Goal: Task Accomplishment & Management: Complete application form

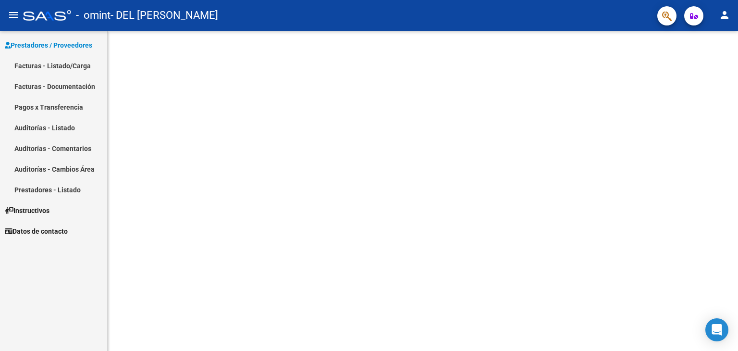
click at [55, 63] on link "Facturas - Listado/Carga" at bounding box center [53, 65] width 107 height 21
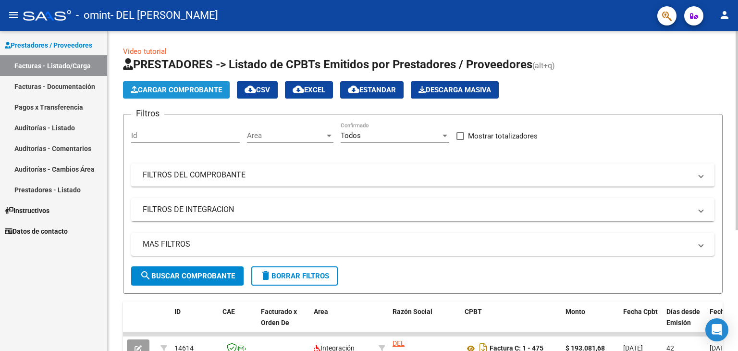
click at [201, 86] on span "Cargar Comprobante" at bounding box center [176, 90] width 91 height 9
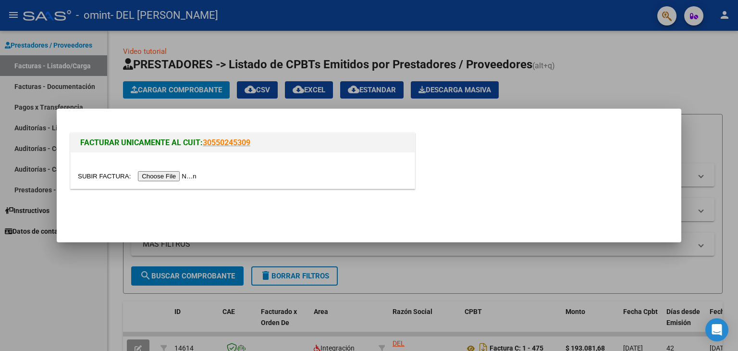
click at [171, 177] on input "file" at bounding box center [139, 176] width 122 height 10
click at [682, 78] on div at bounding box center [369, 175] width 738 height 351
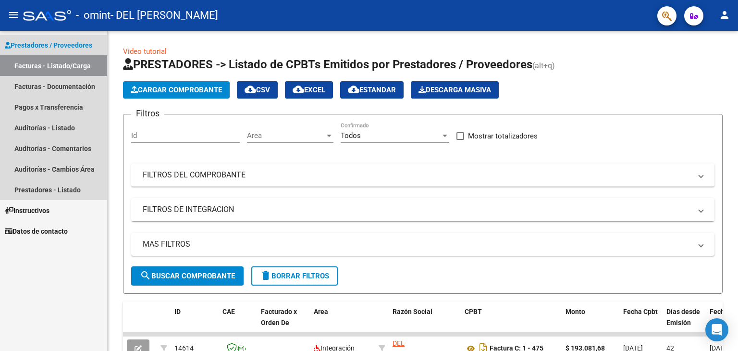
click at [58, 64] on link "Facturas - Listado/Carga" at bounding box center [53, 65] width 107 height 21
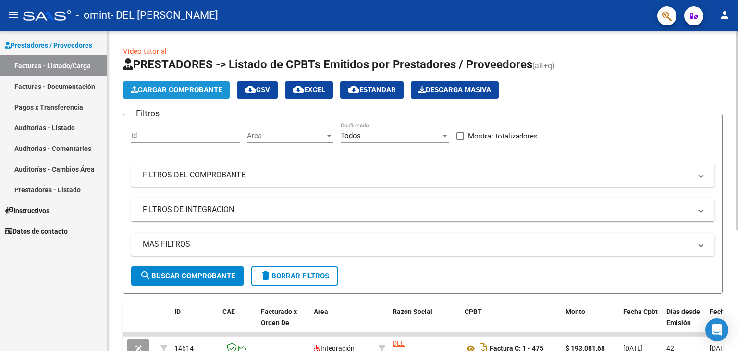
click at [166, 90] on span "Cargar Comprobante" at bounding box center [176, 90] width 91 height 9
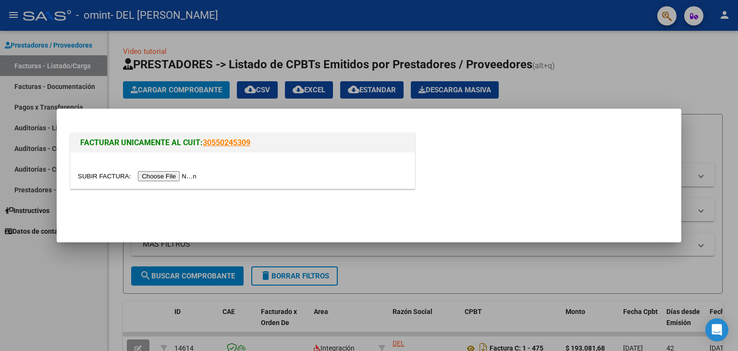
click at [179, 176] on input "file" at bounding box center [139, 176] width 122 height 10
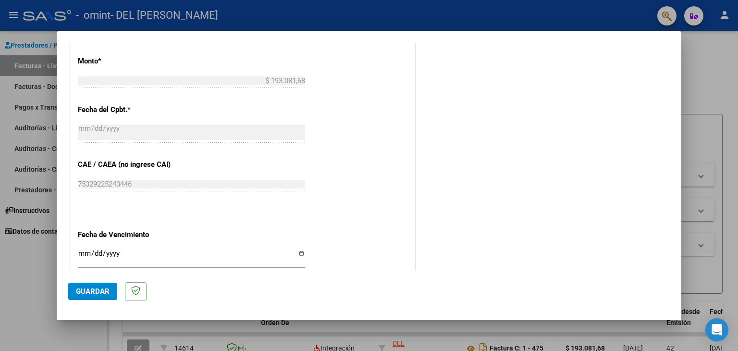
scroll to position [506, 0]
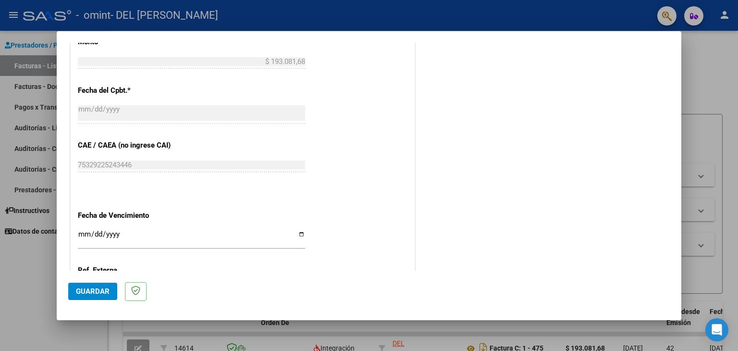
click at [87, 293] on span "Guardar" at bounding box center [93, 291] width 34 height 9
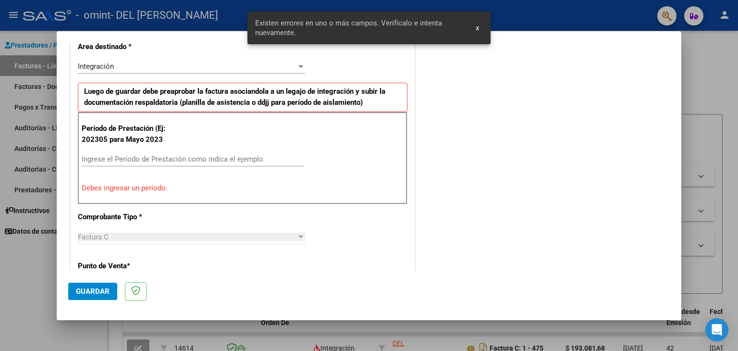
scroll to position [202, 0]
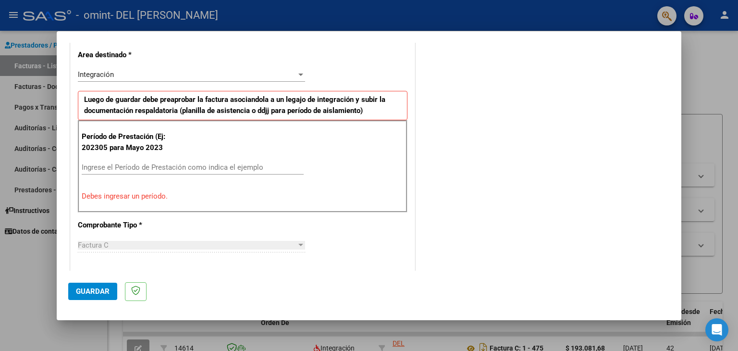
click at [477, 34] on mat-dialog-container "COMPROBANTE VER COMPROBANTE El comprobante fue leído exitosamente. DATOS DEL CO…" at bounding box center [369, 175] width 625 height 289
click at [158, 171] on div "Ingrese el Período de Prestación como indica el ejemplo" at bounding box center [193, 167] width 222 height 14
click at [116, 165] on input "2025" at bounding box center [193, 167] width 222 height 9
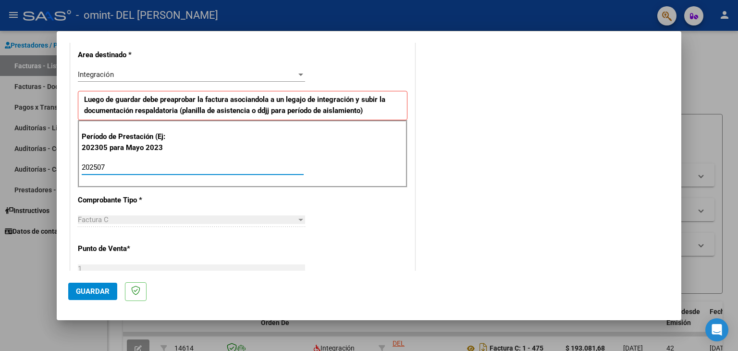
type input "202507"
click at [82, 295] on span "Guardar" at bounding box center [93, 291] width 34 height 9
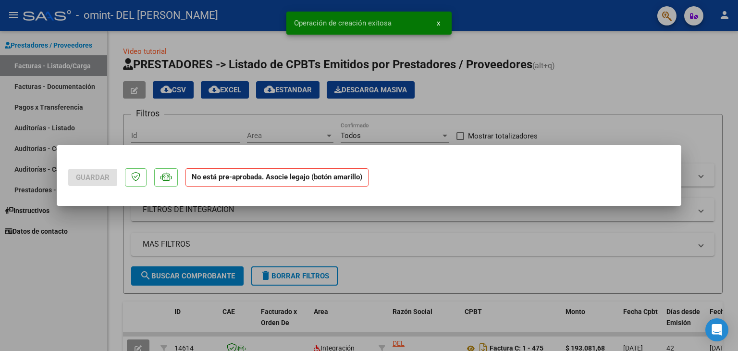
scroll to position [0, 0]
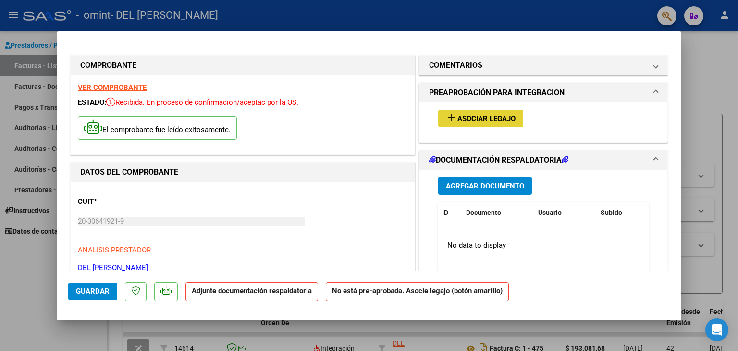
click at [458, 117] on span "Asociar Legajo" at bounding box center [487, 118] width 58 height 9
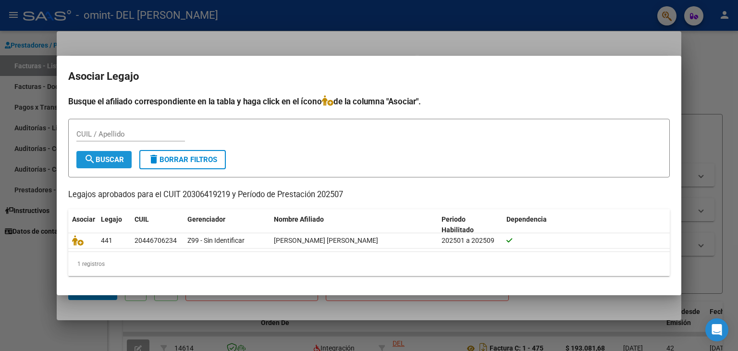
click at [121, 154] on button "search Buscar" at bounding box center [103, 159] width 55 height 17
click at [121, 137] on input "CUIL / Apellido" at bounding box center [130, 134] width 109 height 9
click at [99, 166] on button "search Buscar" at bounding box center [103, 159] width 55 height 17
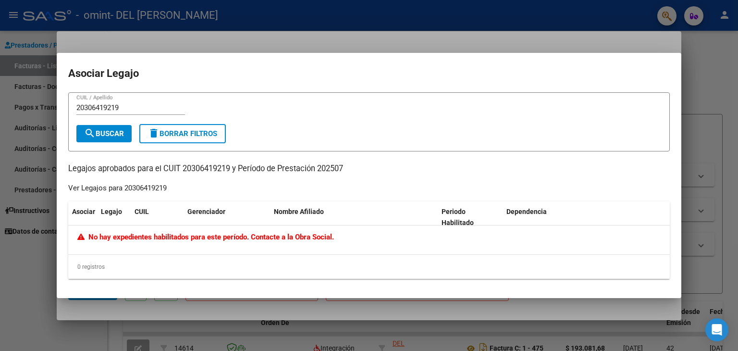
click at [130, 111] on input "20306419219" at bounding box center [130, 107] width 109 height 9
type input "2"
click at [202, 131] on span "delete Borrar Filtros" at bounding box center [182, 133] width 69 height 9
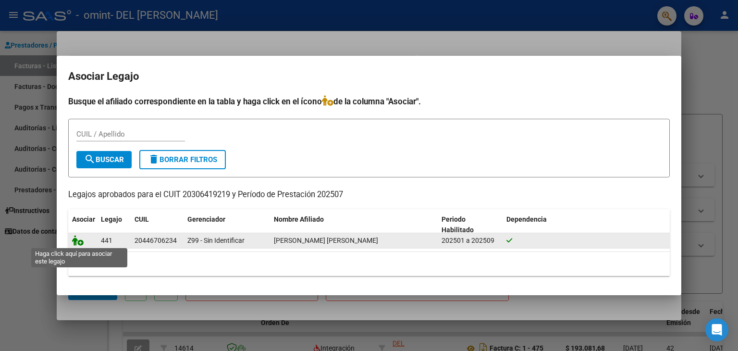
click at [81, 237] on icon at bounding box center [78, 240] width 12 height 11
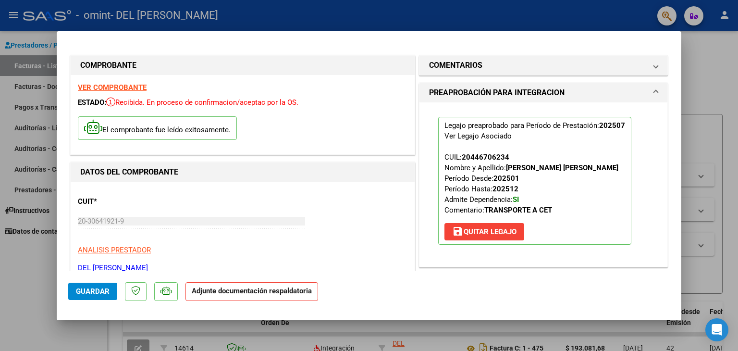
click at [252, 292] on strong "Adjunte documentación respaldatoria" at bounding box center [252, 291] width 120 height 9
click at [90, 297] on button "Guardar" at bounding box center [92, 291] width 49 height 17
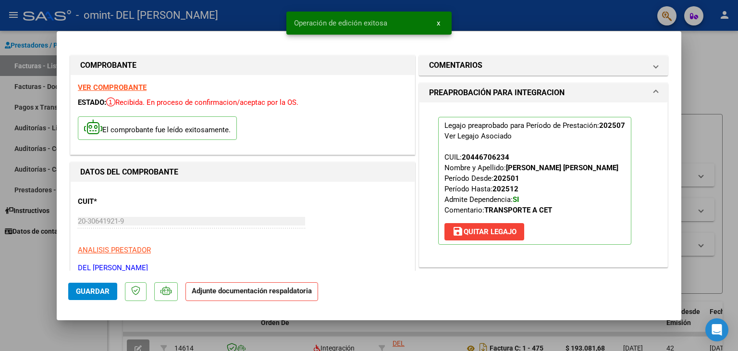
click at [573, 224] on p "Legajo preaprobado para Período de Prestación: 202507 Ver Legajo Asociado CUIL:…" at bounding box center [534, 181] width 193 height 128
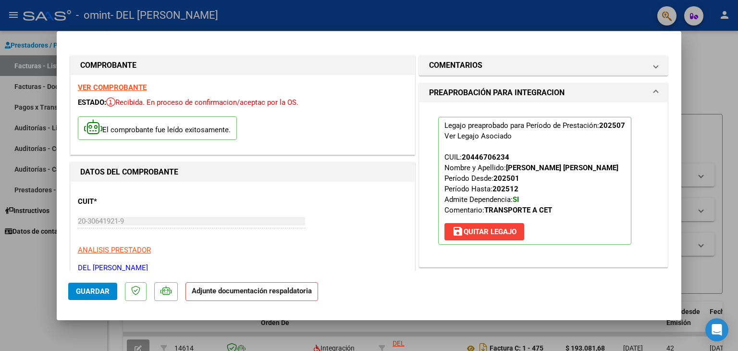
click at [647, 91] on span "PREAPROBACIÓN PARA INTEGRACION" at bounding box center [541, 93] width 225 height 12
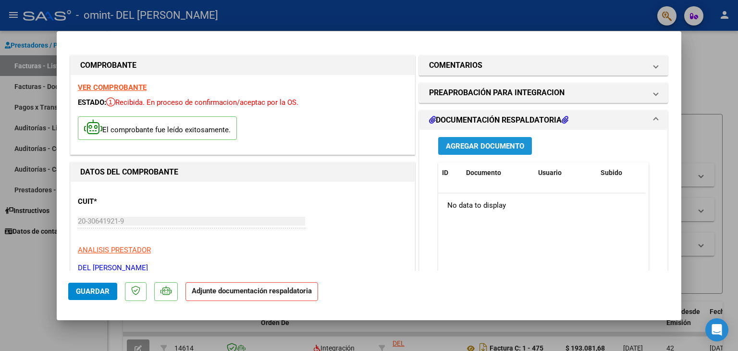
click at [479, 148] on span "Agregar Documento" at bounding box center [485, 146] width 78 height 9
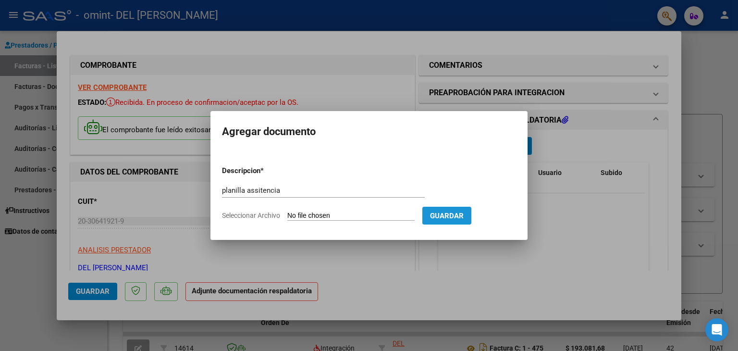
click at [456, 216] on span "Guardar" at bounding box center [447, 216] width 34 height 9
click at [299, 210] on form "Descripcion * planilla assitencia Escriba aquí una descripcion Seleccionar Arch…" at bounding box center [369, 193] width 294 height 70
click at [312, 221] on form "Descripcion * planilla assitencia Escriba aquí una descripcion Seleccionar Arch…" at bounding box center [369, 193] width 294 height 70
click at [457, 216] on span "Guardar" at bounding box center [447, 216] width 34 height 9
click at [281, 190] on input "planilla assitencia" at bounding box center [323, 190] width 203 height 9
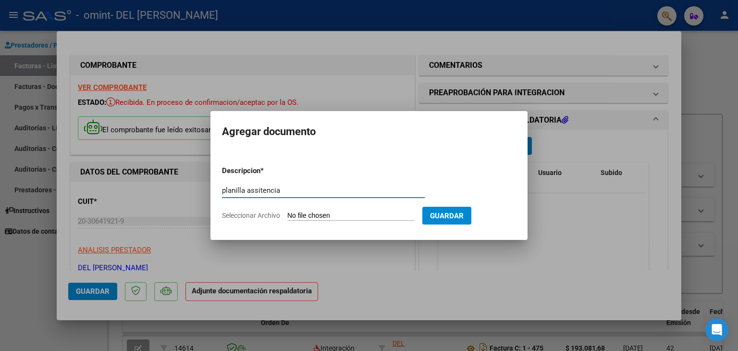
click at [258, 190] on input "planilla assitencia" at bounding box center [323, 190] width 203 height 9
click at [256, 189] on input "planilla asitencia" at bounding box center [323, 190] width 203 height 9
type input "planilla asistencia"
click at [460, 220] on span "Guardar" at bounding box center [447, 216] width 34 height 9
click at [648, 119] on div at bounding box center [369, 175] width 738 height 351
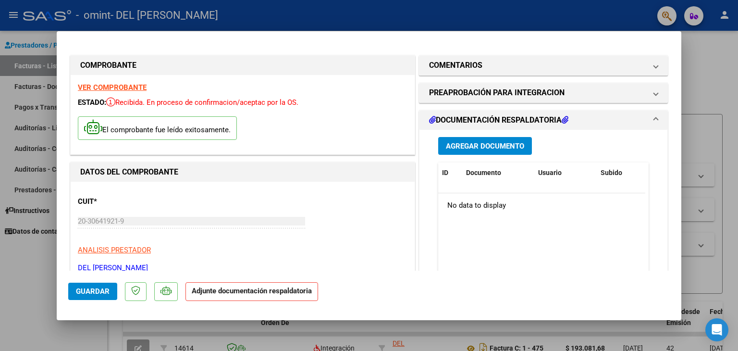
click at [531, 118] on h1 "DOCUMENTACIÓN RESPALDATORIA" at bounding box center [498, 120] width 139 height 12
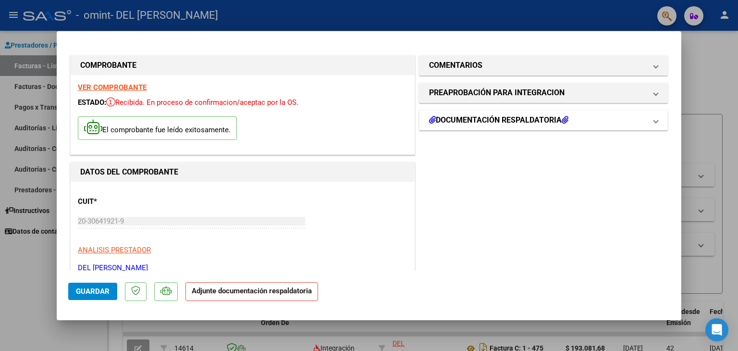
click at [531, 118] on h1 "DOCUMENTACIÓN RESPALDATORIA" at bounding box center [498, 120] width 139 height 12
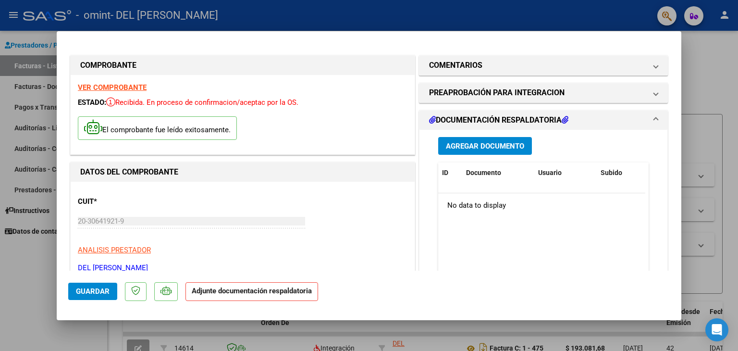
click at [478, 145] on span "Agregar Documento" at bounding box center [485, 146] width 78 height 9
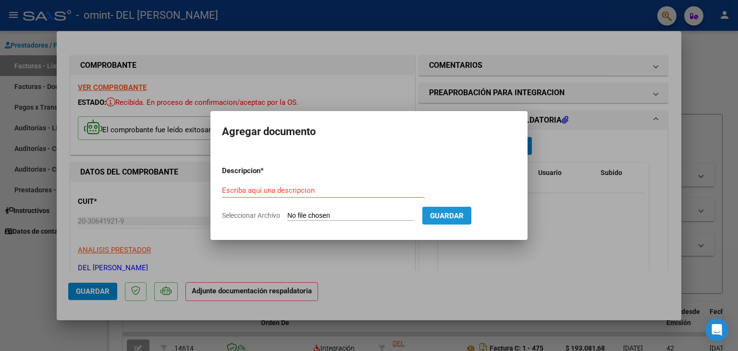
click at [468, 221] on button "Guardar" at bounding box center [447, 216] width 49 height 18
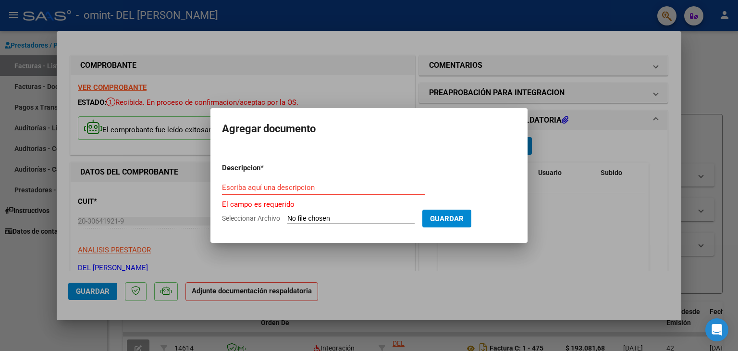
click at [576, 228] on div at bounding box center [369, 175] width 738 height 351
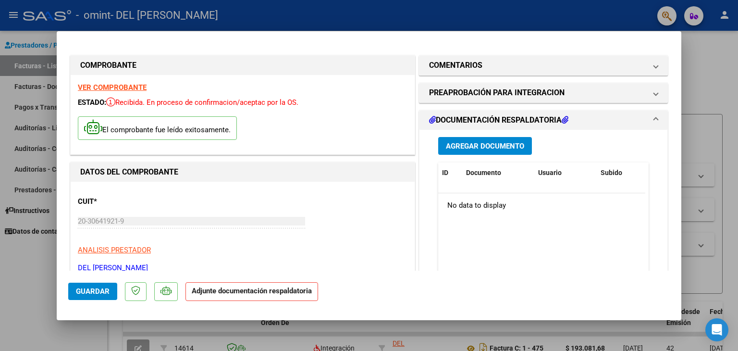
click at [258, 290] on strong "Adjunte documentación respaldatoria" at bounding box center [252, 291] width 120 height 9
click at [488, 153] on button "Agregar Documento" at bounding box center [485, 146] width 94 height 18
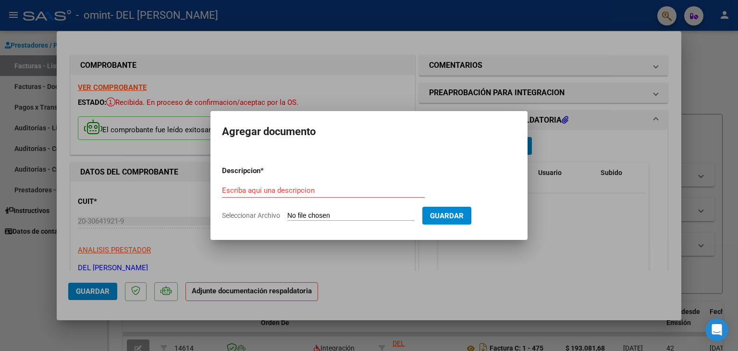
click at [567, 120] on div at bounding box center [369, 175] width 738 height 351
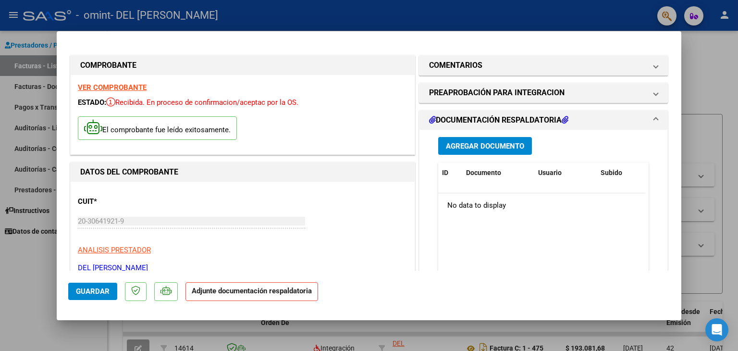
click at [567, 120] on icon at bounding box center [565, 120] width 7 height 8
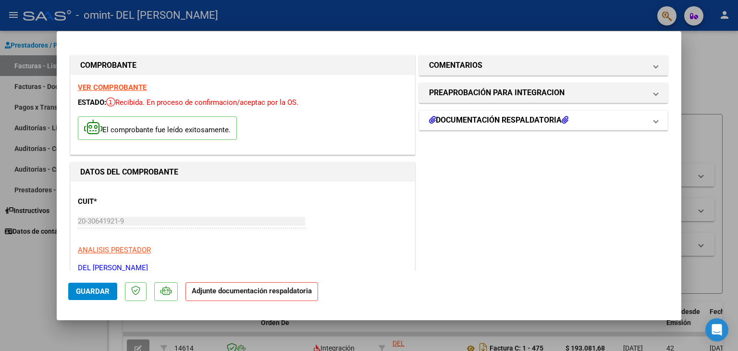
click at [654, 124] on span at bounding box center [656, 120] width 4 height 12
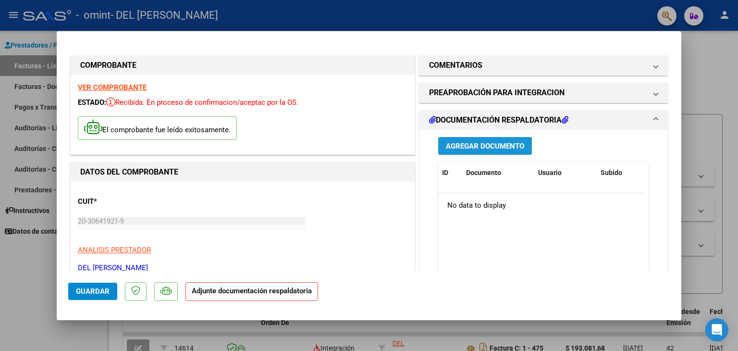
click at [509, 142] on span "Agregar Documento" at bounding box center [485, 146] width 78 height 9
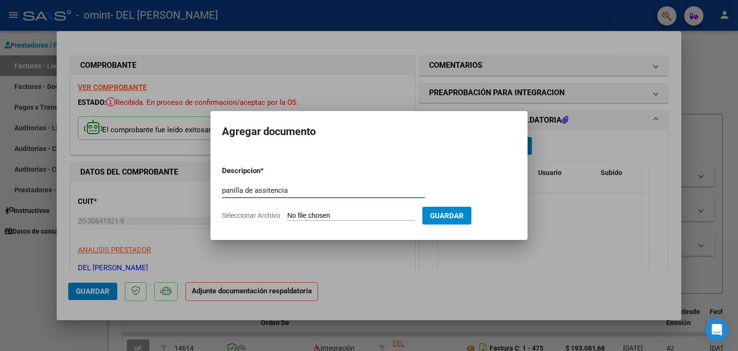
type input "panilla de assitencia"
click at [342, 213] on input "Seleccionar Archivo" at bounding box center [351, 216] width 127 height 9
type input "C:\fakepath\planilla [PERSON_NAME] 07.pdf"
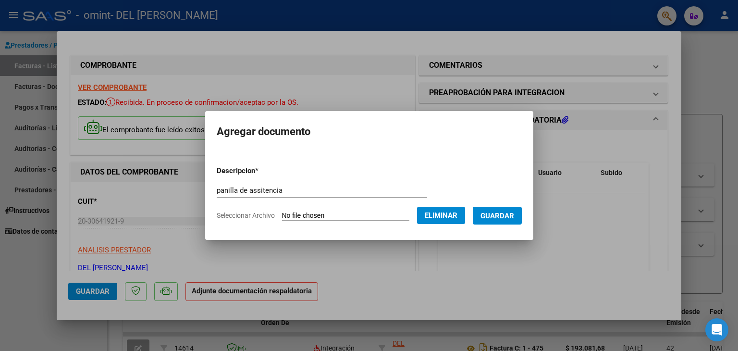
click at [514, 216] on span "Guardar" at bounding box center [498, 216] width 34 height 9
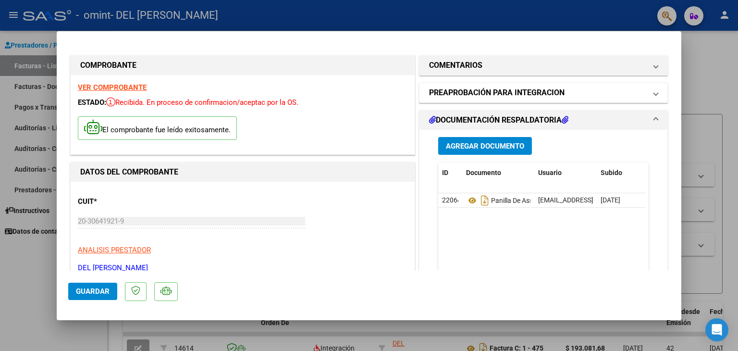
click at [654, 92] on span at bounding box center [656, 93] width 4 height 12
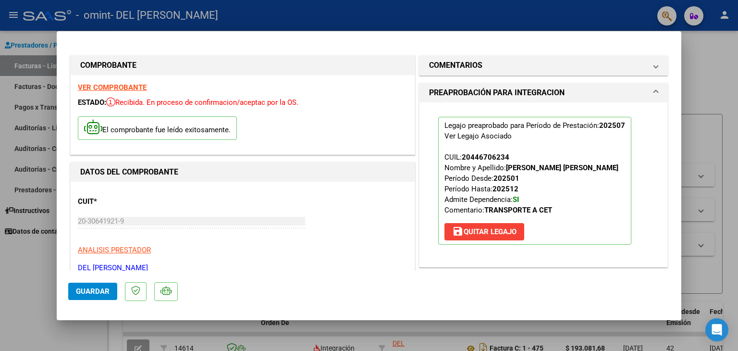
click at [654, 92] on span at bounding box center [656, 93] width 4 height 12
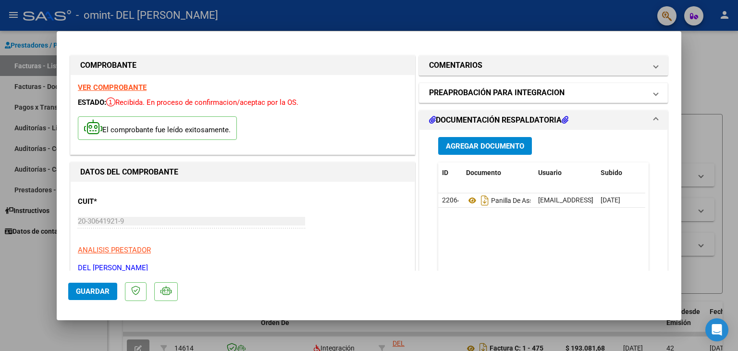
click at [654, 92] on span at bounding box center [656, 93] width 4 height 12
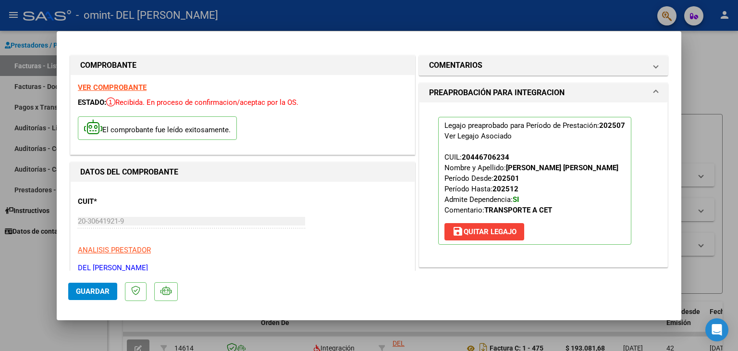
click at [654, 92] on span at bounding box center [656, 93] width 4 height 12
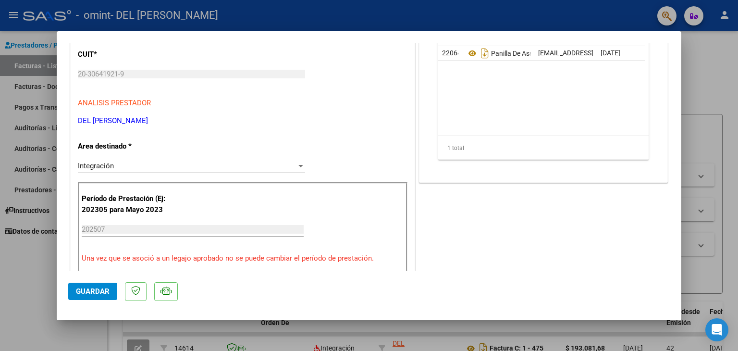
scroll to position [173, 0]
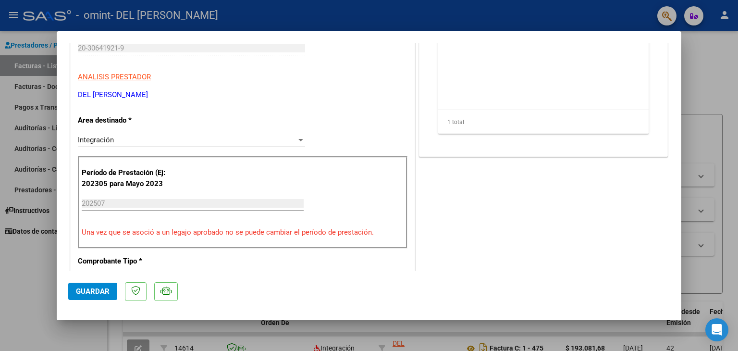
click at [96, 292] on span "Guardar" at bounding box center [93, 291] width 34 height 9
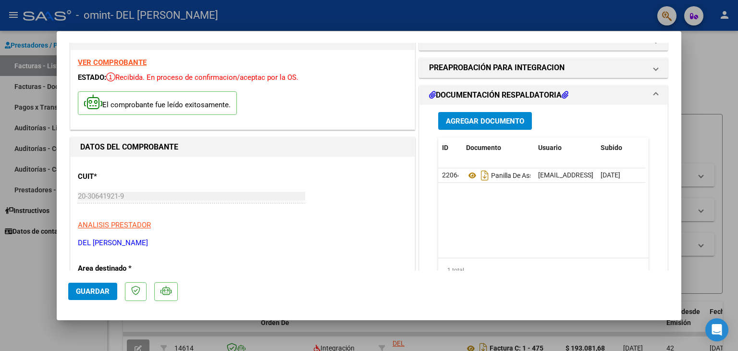
scroll to position [0, 0]
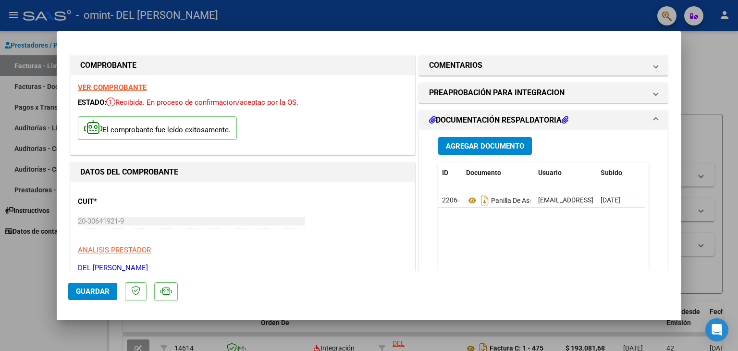
click at [92, 289] on span "Guardar" at bounding box center [93, 291] width 34 height 9
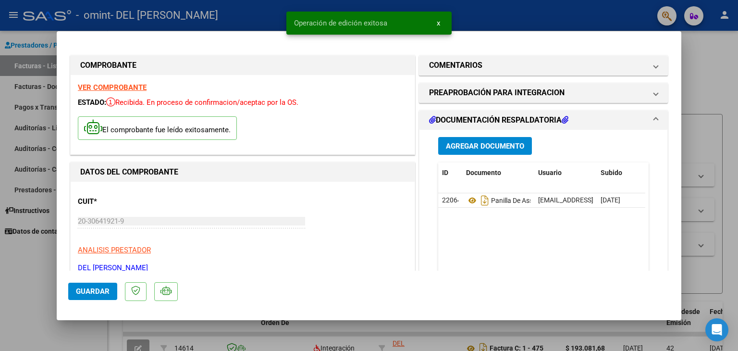
click at [0, 264] on div at bounding box center [369, 175] width 738 height 351
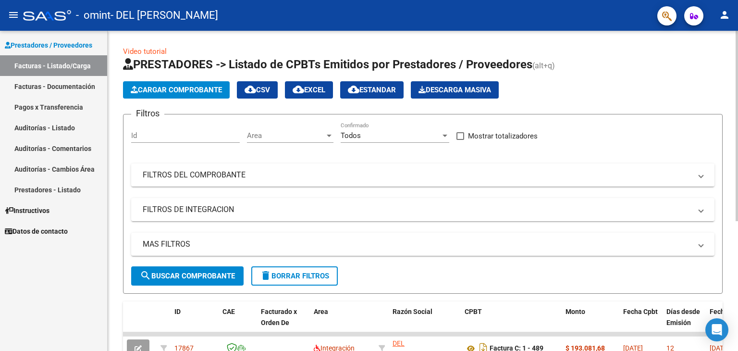
scroll to position [218, 0]
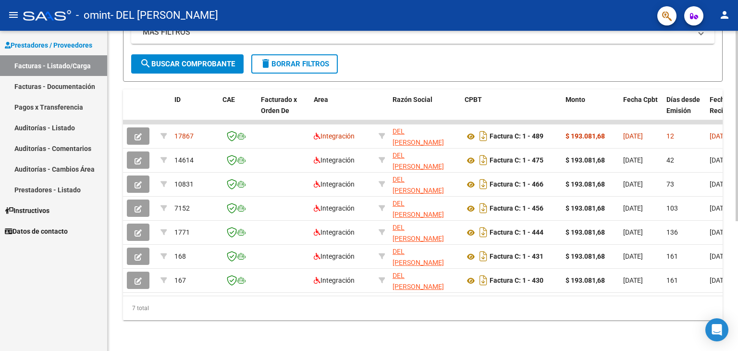
click at [738, 345] on div at bounding box center [737, 191] width 2 height 320
